Goal: Ask a question

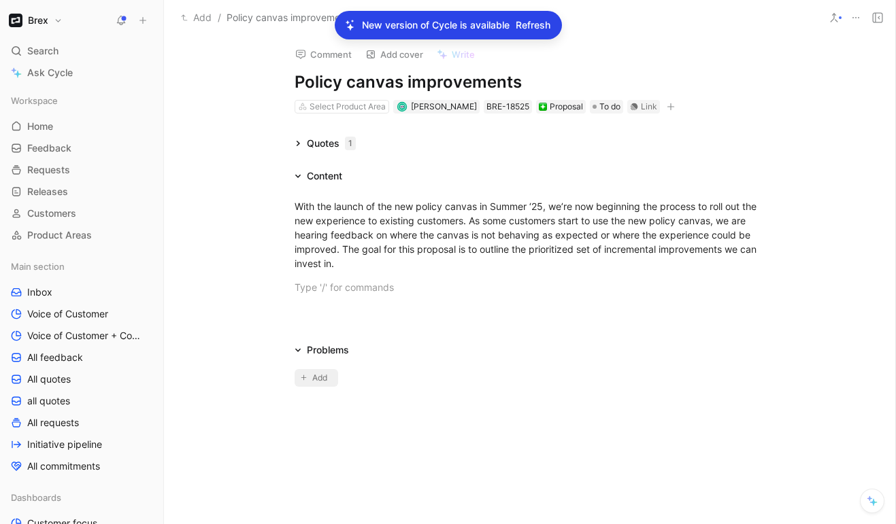
click at [321, 381] on span "Add" at bounding box center [321, 378] width 19 height 14
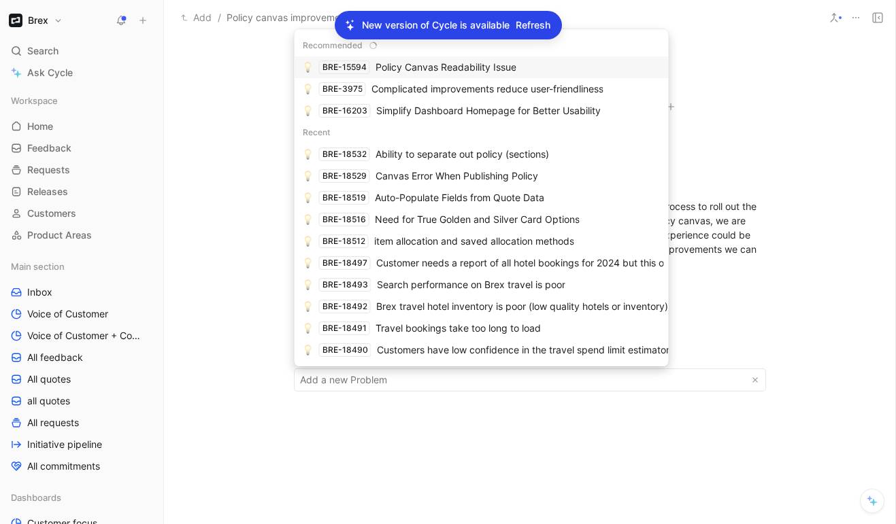
type input "https://product.cycle.app/app/brex-poc/doc/ability-to-separate-out-policy-secti…"
click at [390, 152] on span "Ability to separate out policy (sections)" at bounding box center [461, 154] width 173 height 12
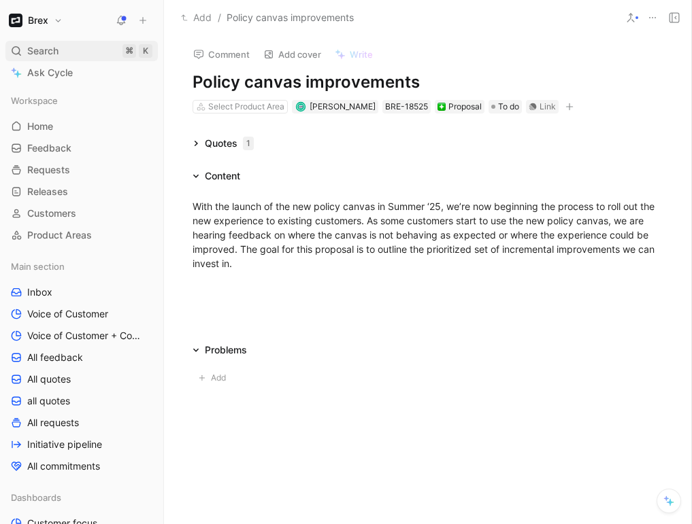
click at [56, 54] on span "Search" at bounding box center [42, 51] width 31 height 16
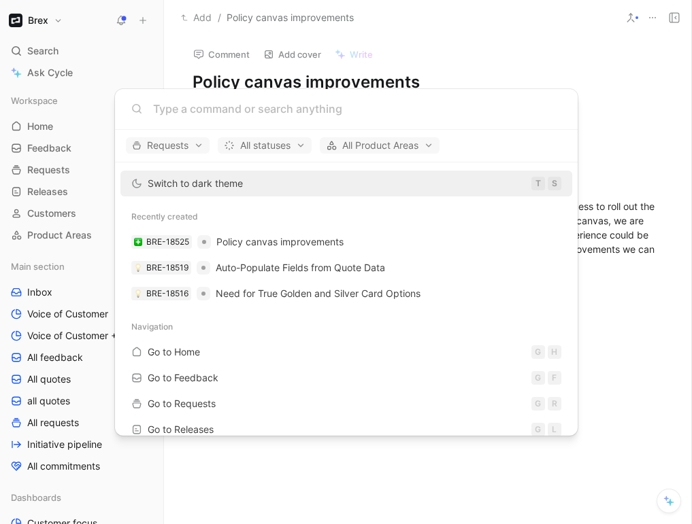
click at [74, 83] on body "Brex Search ⌘ K Ask Cycle Workspace Home G then H Feedback G then F Requests G …" at bounding box center [346, 262] width 692 height 524
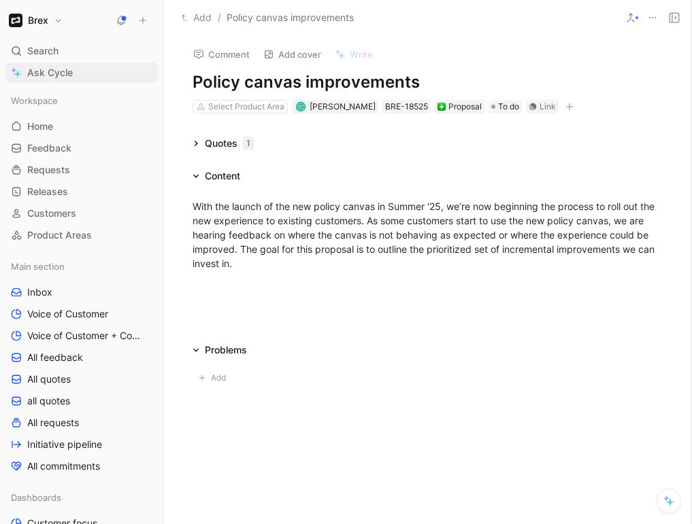
click at [82, 71] on link "Ask Cycle" at bounding box center [81, 73] width 152 height 20
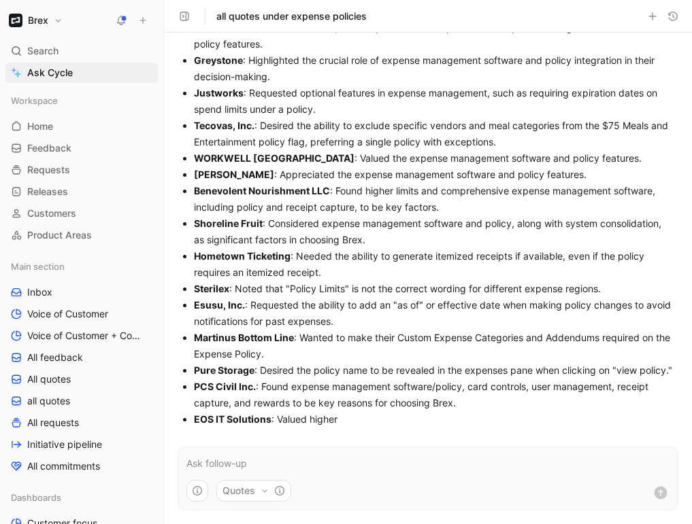
click at [281, 460] on p at bounding box center [427, 464] width 483 height 16
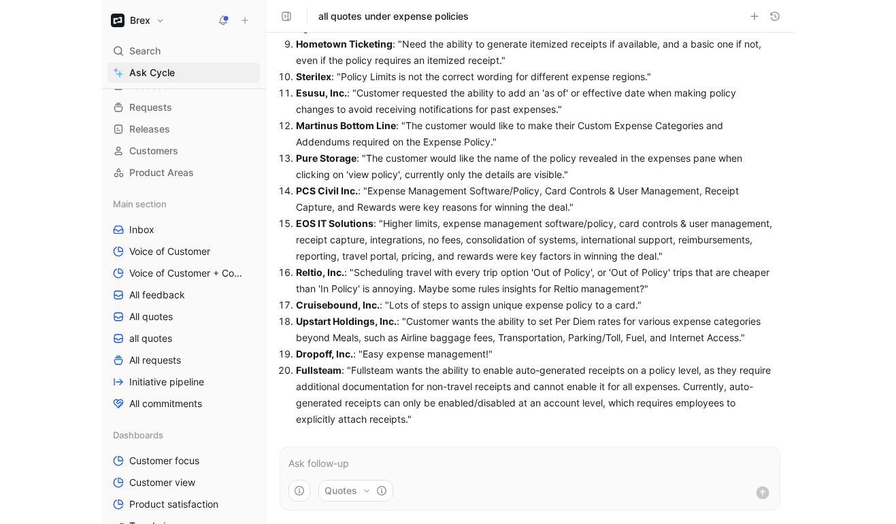
scroll to position [103, 0]
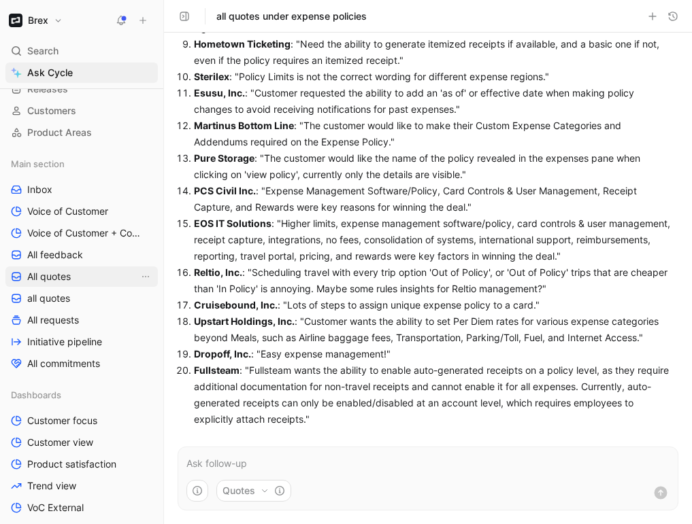
click at [84, 277] on link "All quotes" at bounding box center [81, 277] width 152 height 20
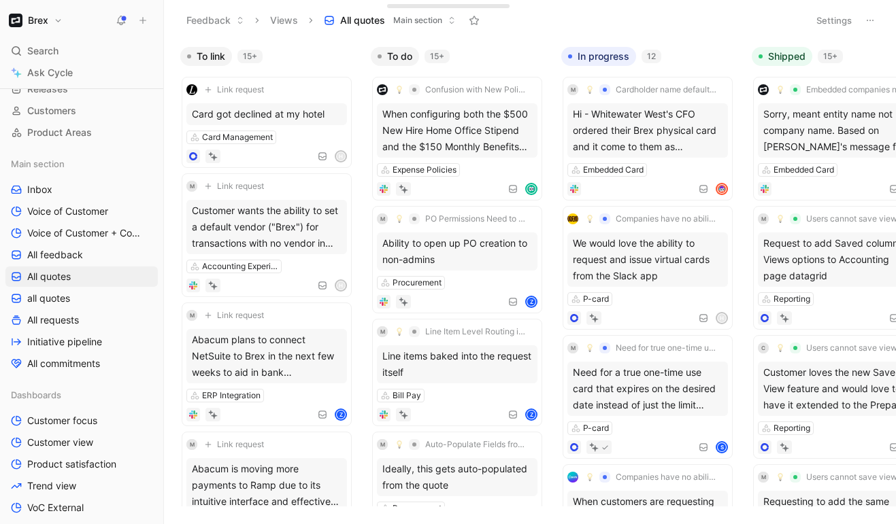
click at [451, 20] on icon at bounding box center [452, 20] width 8 height 8
click at [290, 19] on button "Views" at bounding box center [284, 20] width 40 height 20
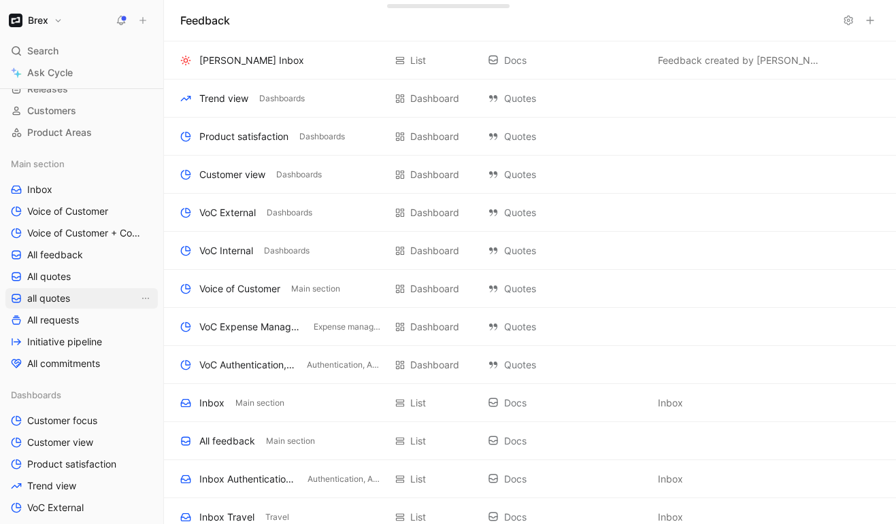
click at [73, 306] on link "all quotes" at bounding box center [81, 298] width 152 height 20
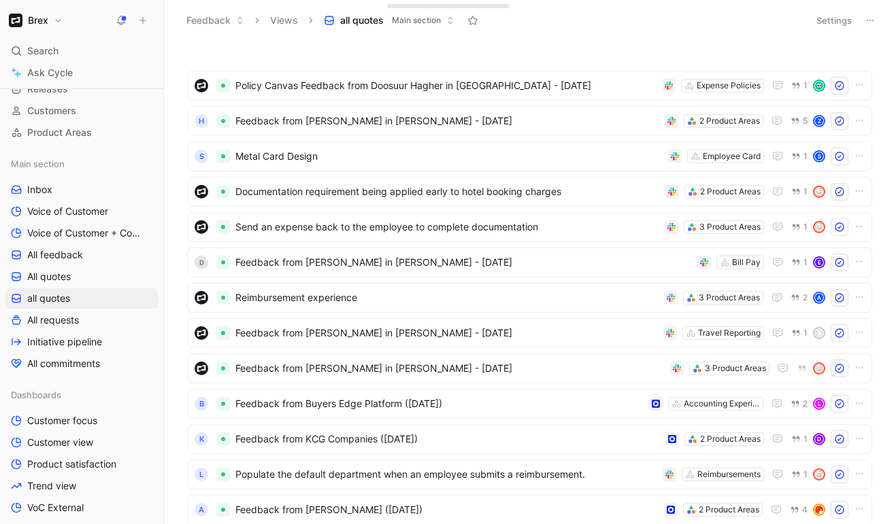
click at [446, 18] on button "all quotes Main section" at bounding box center [389, 20] width 143 height 20
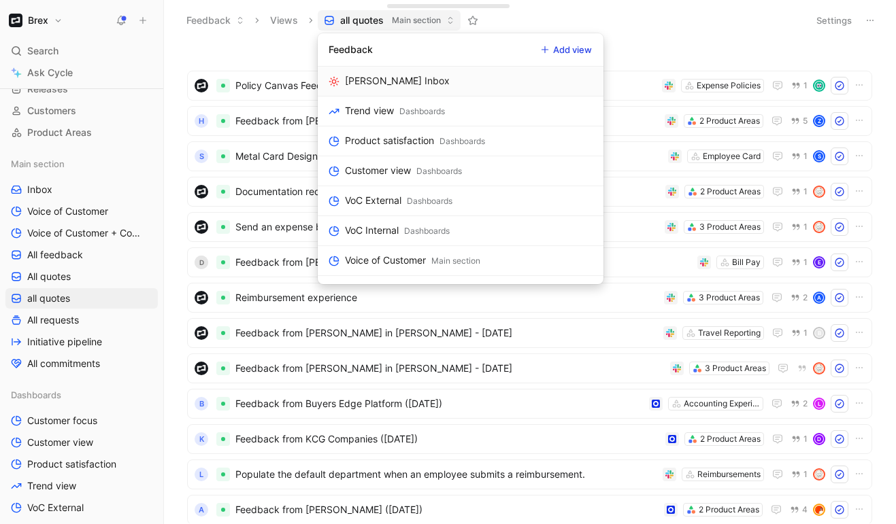
click at [581, 44] on button "Add view" at bounding box center [566, 49] width 63 height 19
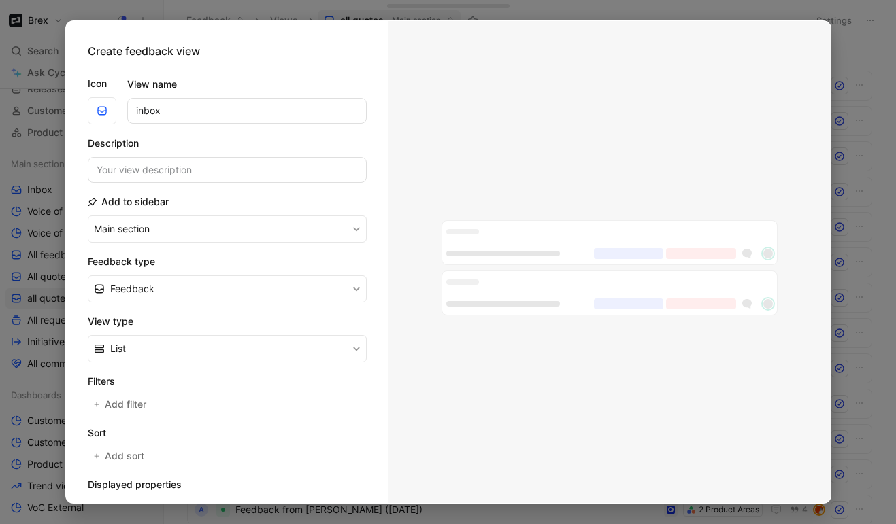
click at [691, 48] on div at bounding box center [448, 262] width 896 height 524
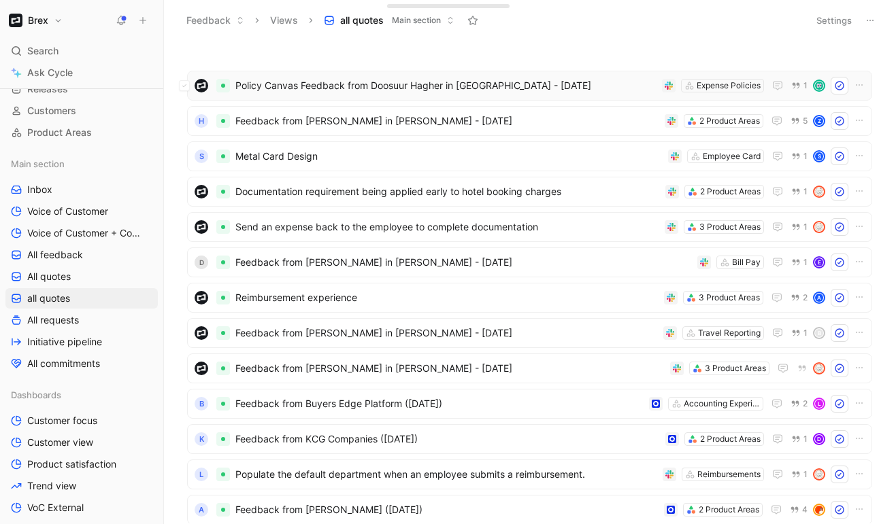
click at [491, 92] on span "Policy Canvas Feedback from Doosuur Hagher in [GEOGRAPHIC_DATA] - [DATE]" at bounding box center [445, 86] width 421 height 16
